Goal: Transaction & Acquisition: Purchase product/service

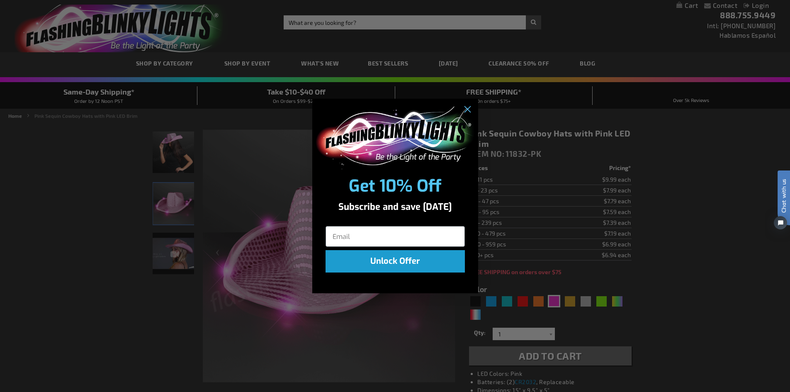
click at [618, 298] on div "Close dialog Get 10% Off Subscribe and save [DATE] Unlock Offer Submit" at bounding box center [395, 196] width 790 height 392
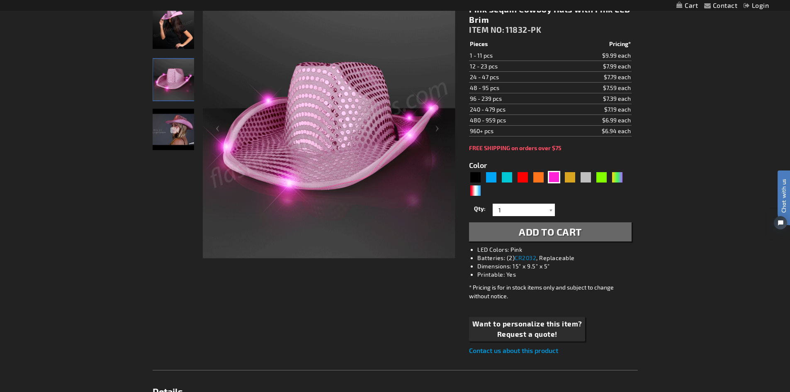
scroll to position [207, 0]
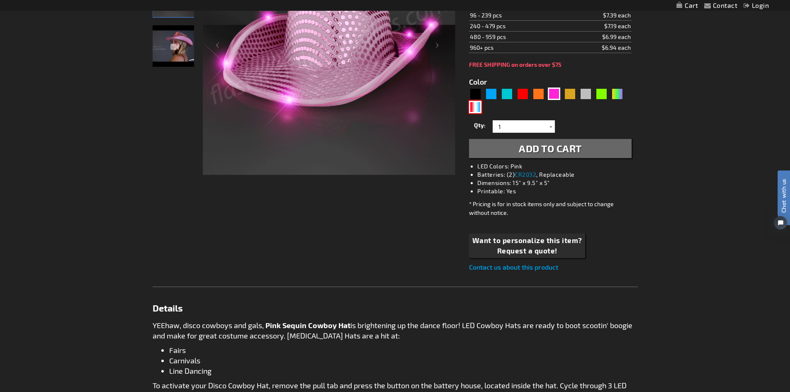
click at [475, 108] on div "RWB" at bounding box center [475, 107] width 12 height 12
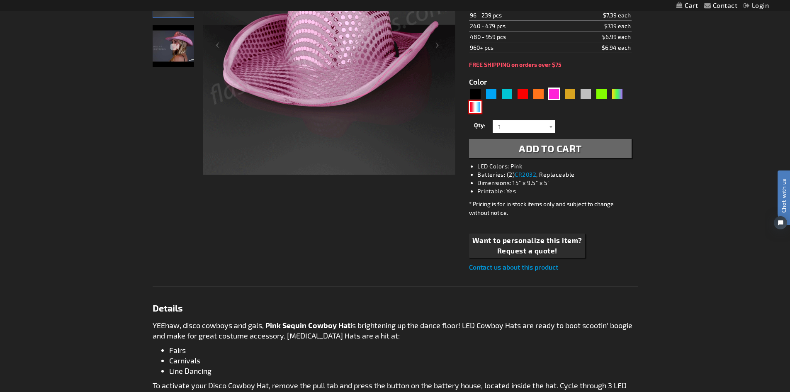
type input "5643"
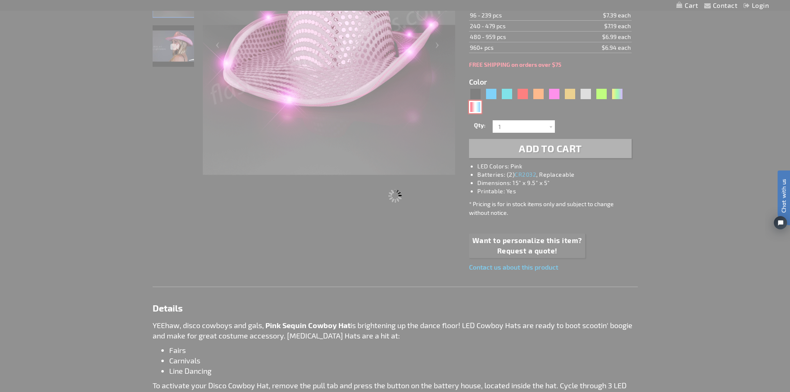
type input "11832-RWB"
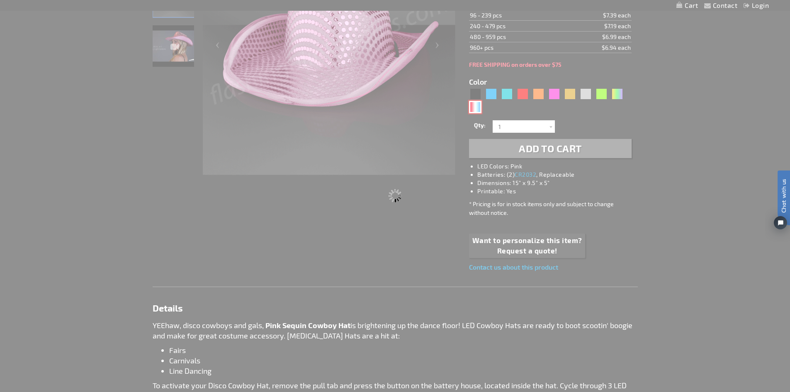
type input "Customize - Red White &amp; Blue Cowboy Hat, White Light Up Brim - ITEM NO: 118…"
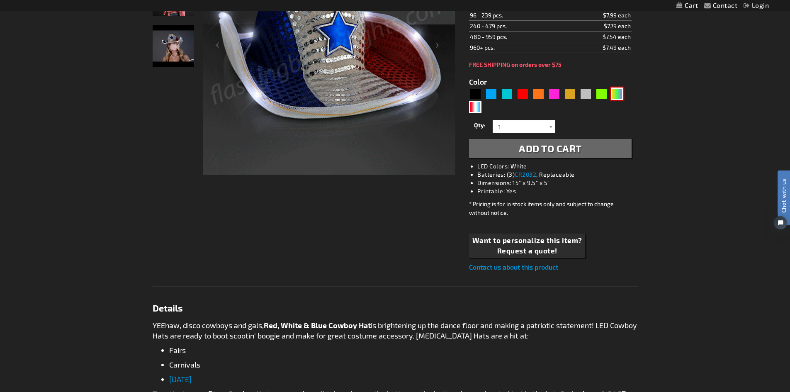
click at [617, 93] on div "PGG" at bounding box center [617, 94] width 12 height 12
type input "5638"
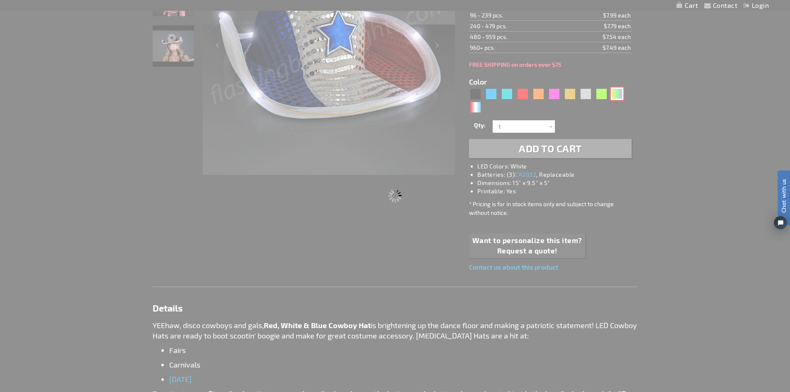
type input "11832-PGG"
type input "Customize - Light Up [DATE] Cowboy Hat - ITEM NO: 11832-PGG"
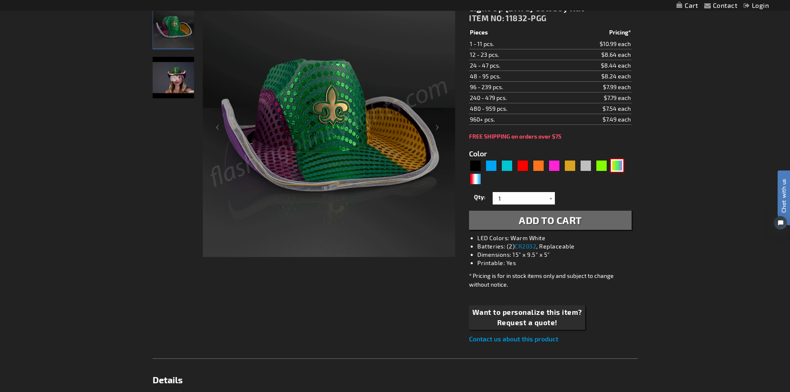
scroll to position [124, 0]
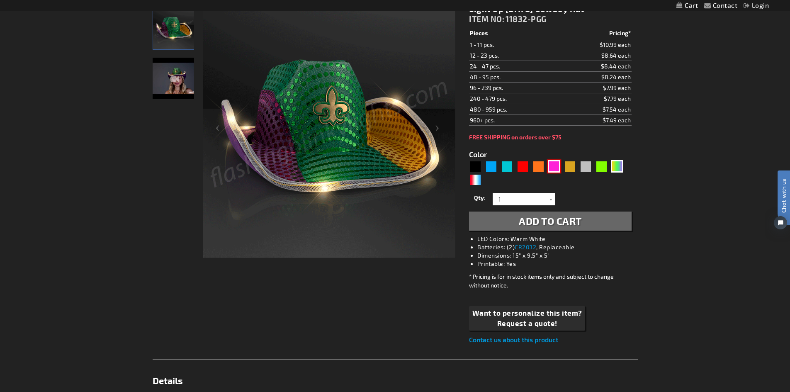
click at [555, 168] on div "Pink" at bounding box center [554, 166] width 12 height 12
type input "5639"
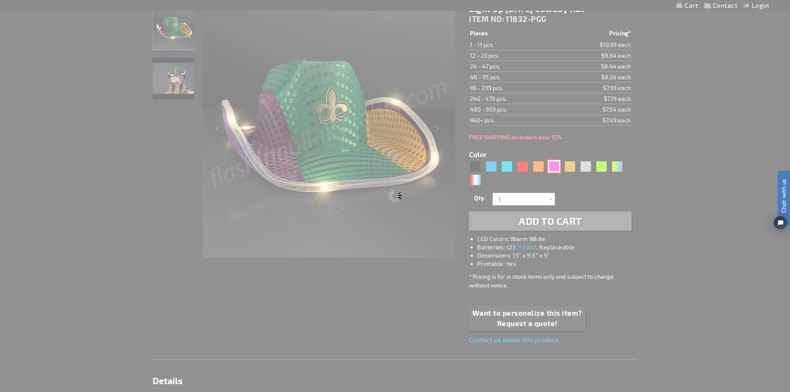
type input "11832-PK"
type input "Customize - Pink Sequin Cowboy Hats with Pink LED Brim - ITEM NO: 11832-PK"
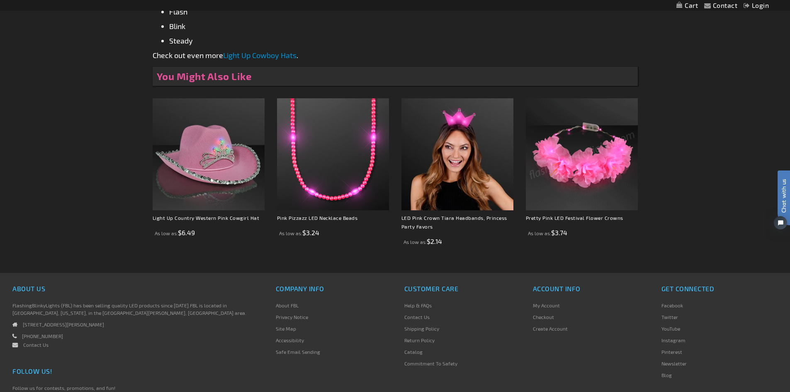
scroll to position [689, 0]
